Goal: Information Seeking & Learning: Learn about a topic

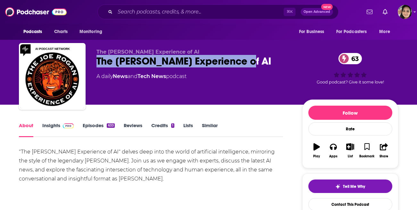
drag, startPoint x: 97, startPoint y: 63, endPoint x: 255, endPoint y: 65, distance: 158.8
click at [255, 65] on div "The Joe Rogan Experience of AI The Joe Rogan Experience of AI 63 A daily News a…" at bounding box center [209, 77] width 380 height 69
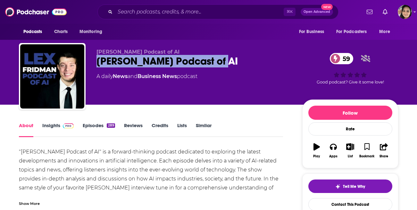
drag, startPoint x: 95, startPoint y: 64, endPoint x: 222, endPoint y: 66, distance: 126.7
click at [222, 66] on div "[PERSON_NAME] Podcast of AI [PERSON_NAME] Podcast of AI 59 A daily News and Bus…" at bounding box center [209, 77] width 380 height 69
copy h1 "[PERSON_NAME] Podcast of AI"
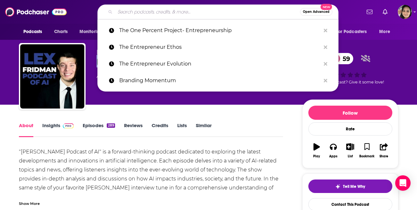
click at [182, 12] on input "Search podcasts, credits, & more..." at bounding box center [207, 12] width 185 height 10
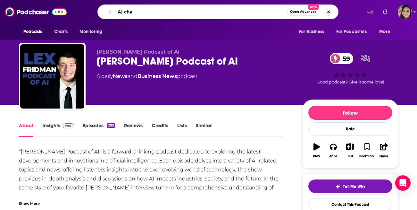
type input "AI chat"
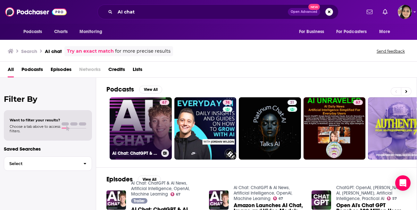
click at [141, 106] on link "67 AI Chat: ChatGPT & AI News, Artificial Intelligence, OpenAI, Machine Learning" at bounding box center [141, 128] width 62 height 62
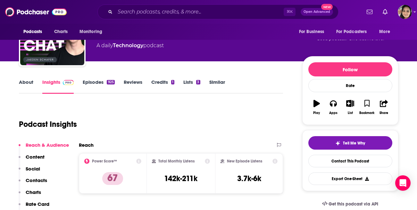
scroll to position [49, 0]
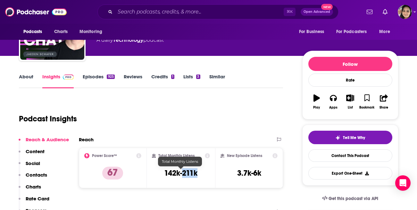
drag, startPoint x: 183, startPoint y: 175, endPoint x: 199, endPoint y: 175, distance: 16.0
click at [199, 175] on div "Total Monthly Listens 142k-211k" at bounding box center [181, 168] width 58 height 30
copy h3 "211k"
